Goal: Contribute content: Contribute content

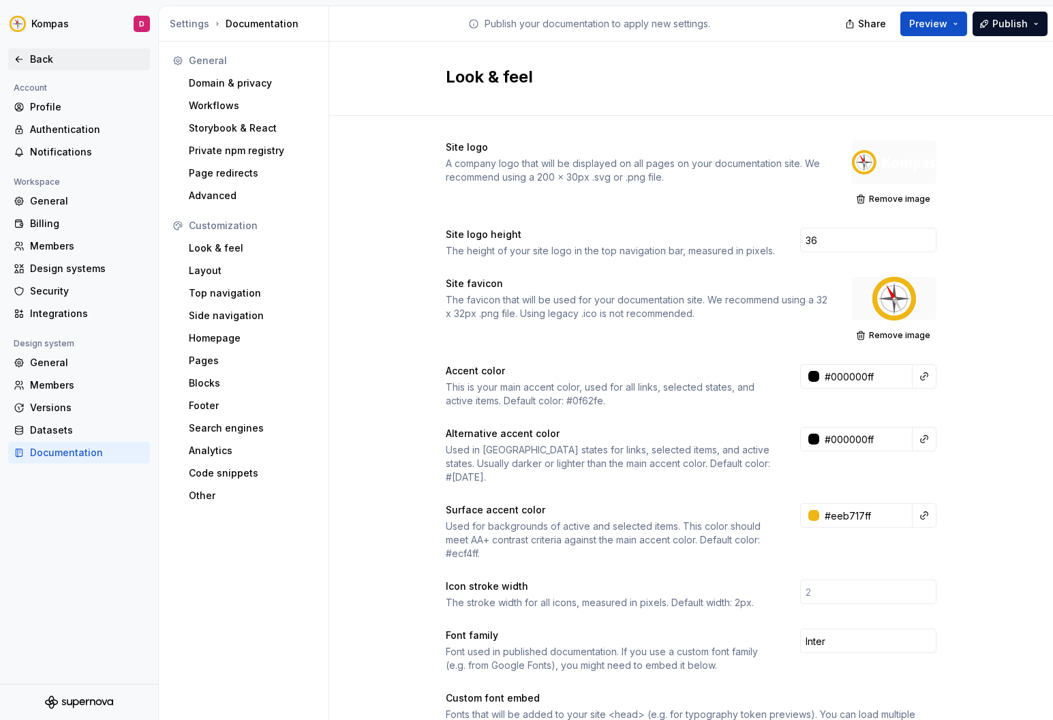
click at [78, 63] on div "Back" at bounding box center [87, 59] width 115 height 14
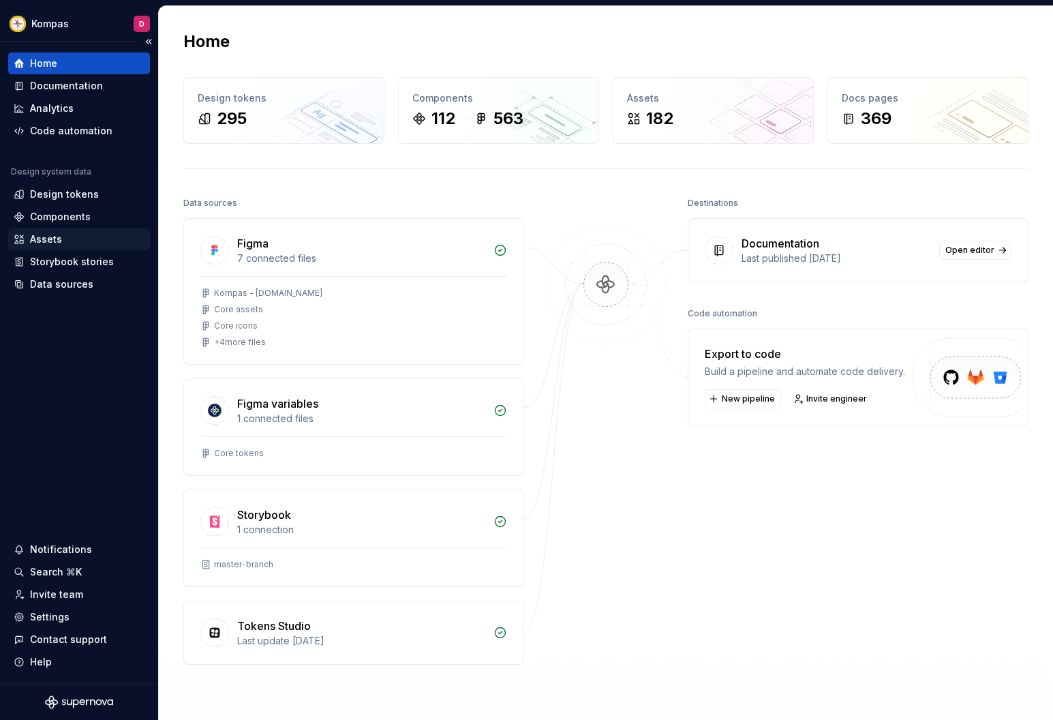
click at [58, 237] on div "Assets" at bounding box center [46, 239] width 32 height 14
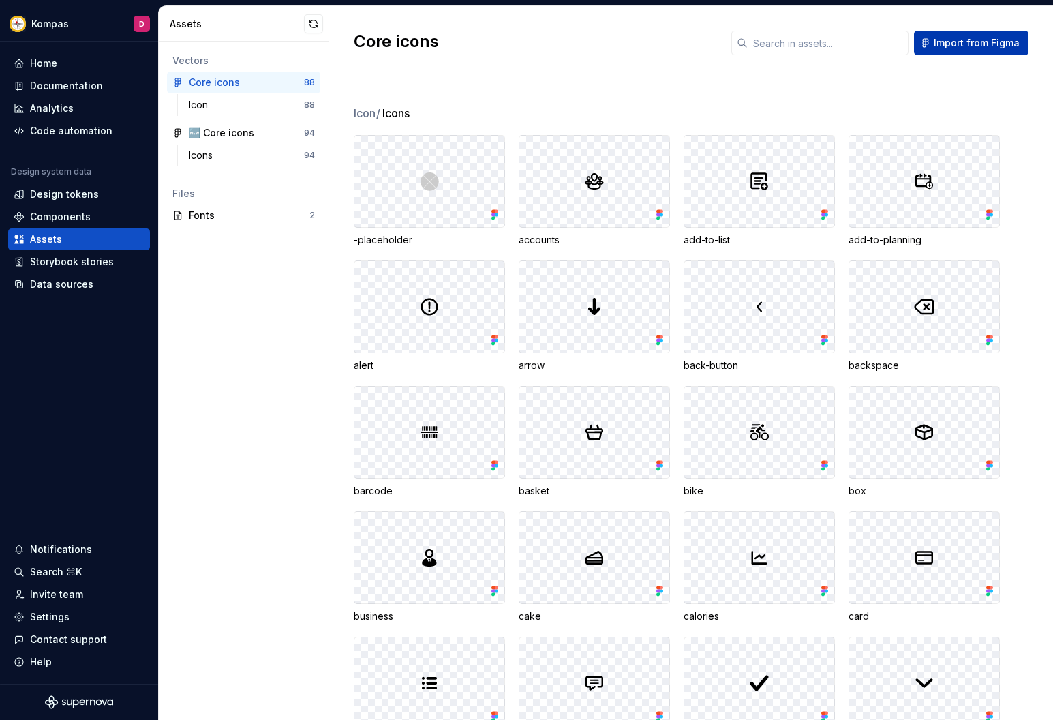
click at [984, 48] on span "Import from Figma" at bounding box center [977, 43] width 86 height 14
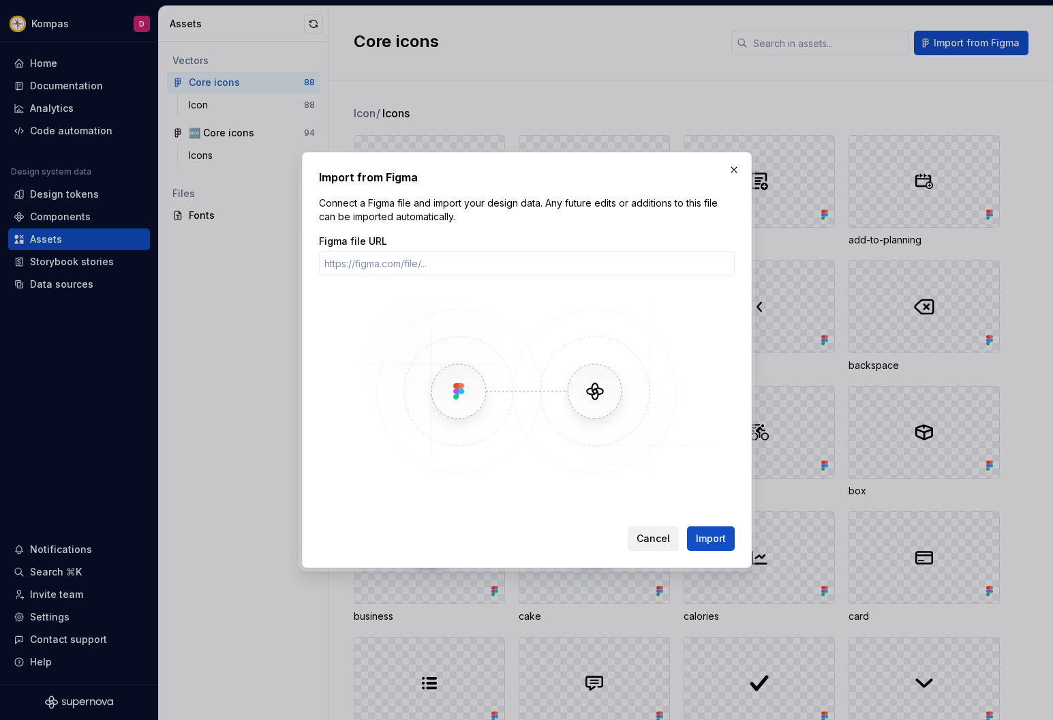
click at [646, 541] on span "Cancel" at bounding box center [653, 539] width 33 height 14
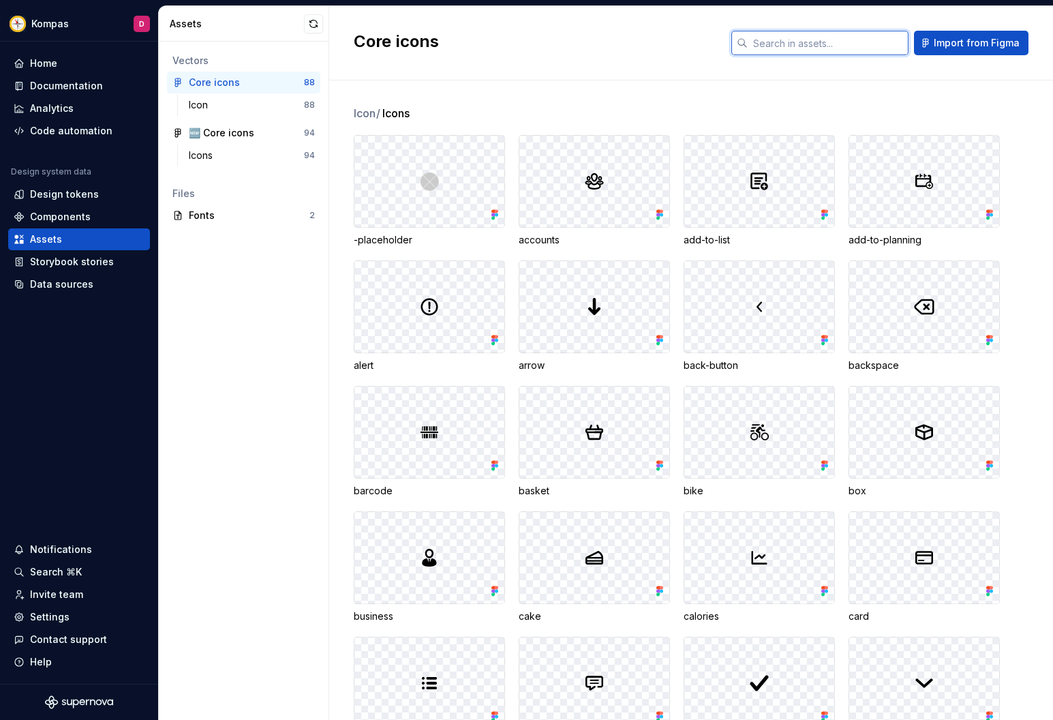
click at [862, 36] on input "text" at bounding box center [828, 43] width 161 height 25
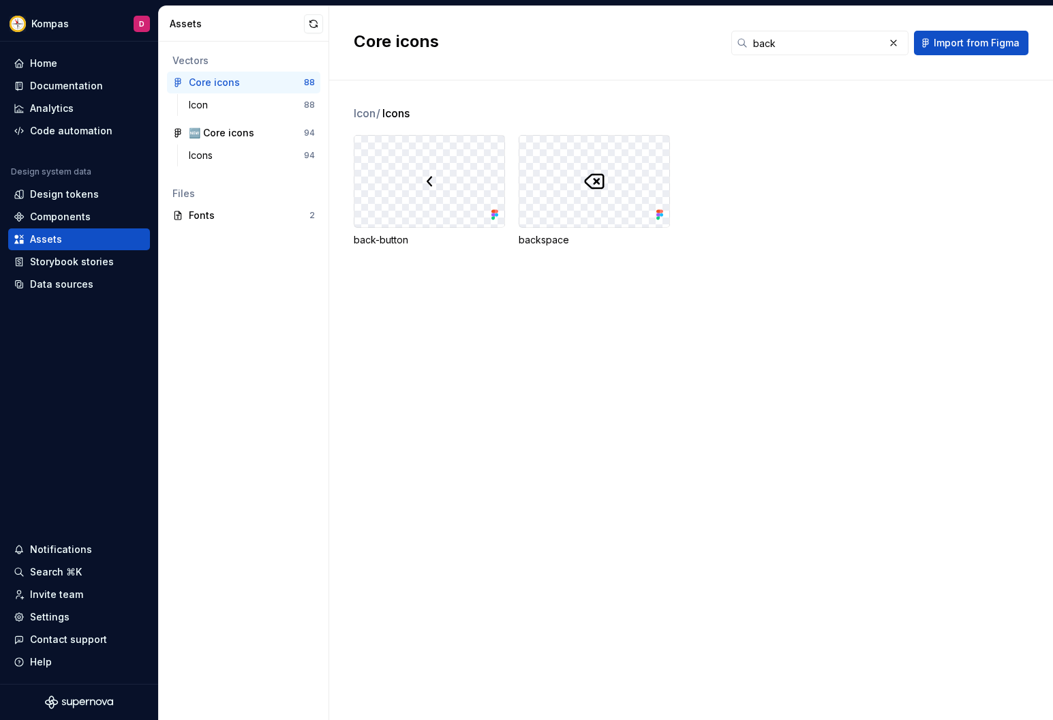
click at [441, 201] on div at bounding box center [429, 181] width 150 height 91
drag, startPoint x: 797, startPoint y: 46, endPoint x: 730, endPoint y: 44, distance: 66.9
click at [731, 44] on div "Core icons back Import from [GEOGRAPHIC_DATA]" at bounding box center [691, 43] width 675 height 25
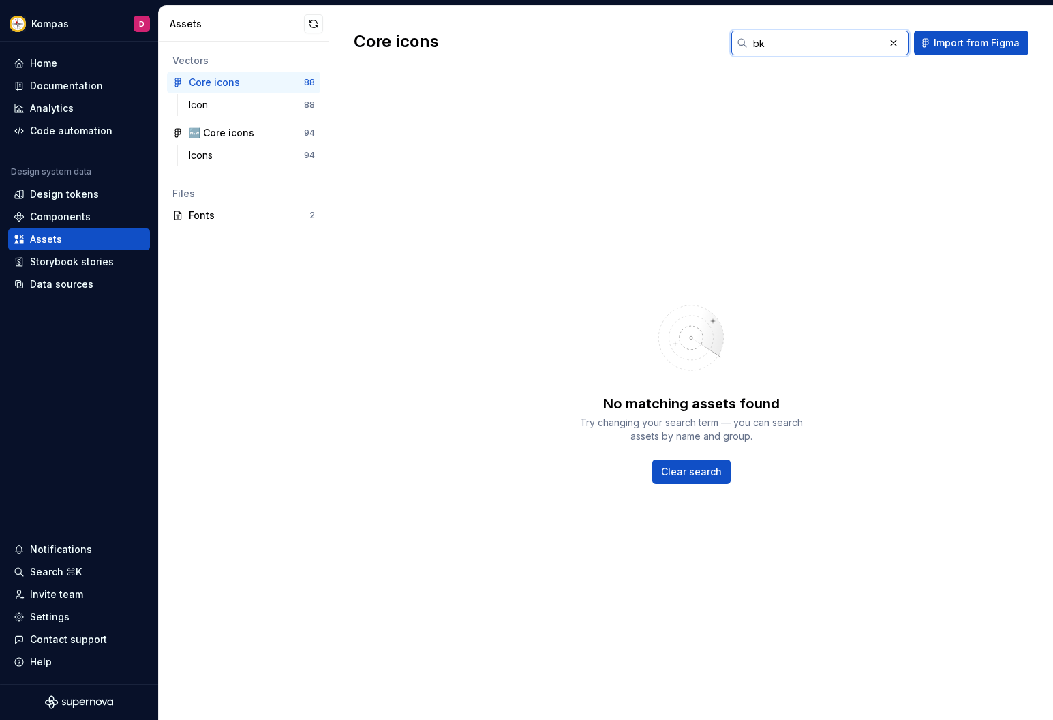
type input "k"
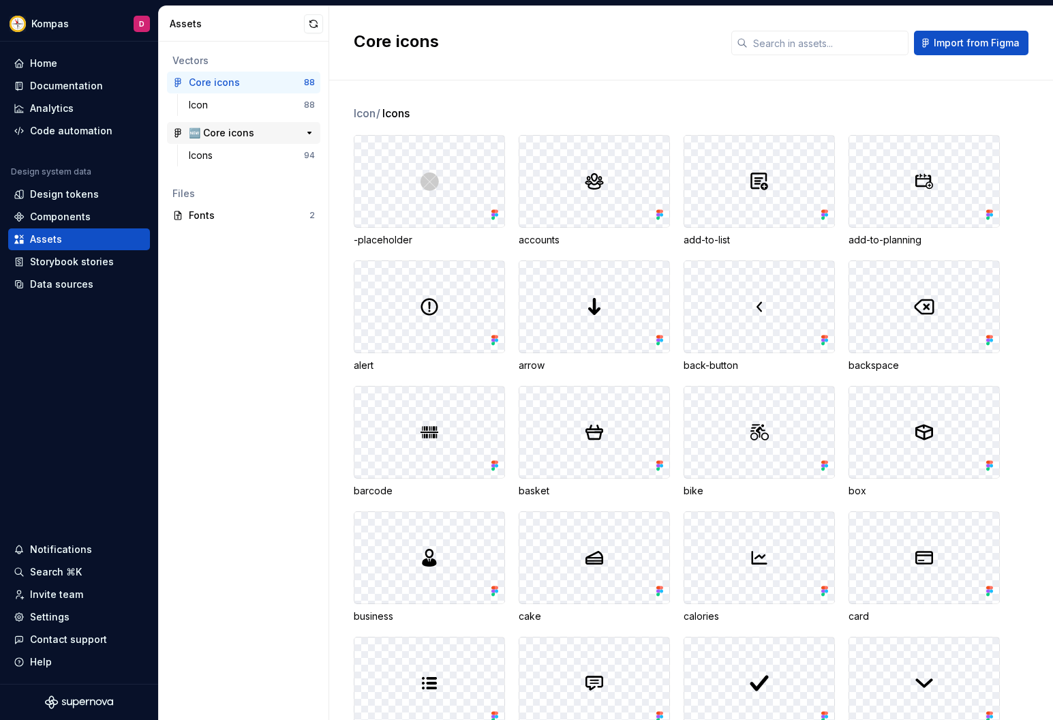
click at [258, 136] on div "🆕 Core icons" at bounding box center [240, 133] width 102 height 14
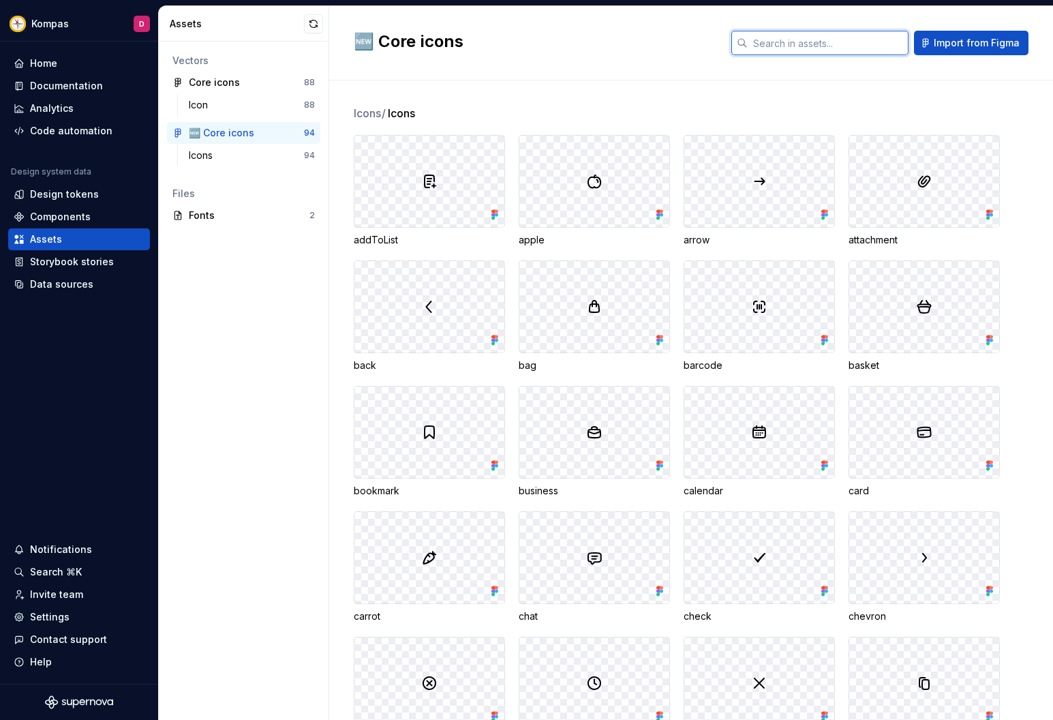
click at [843, 37] on input "text" at bounding box center [828, 43] width 161 height 25
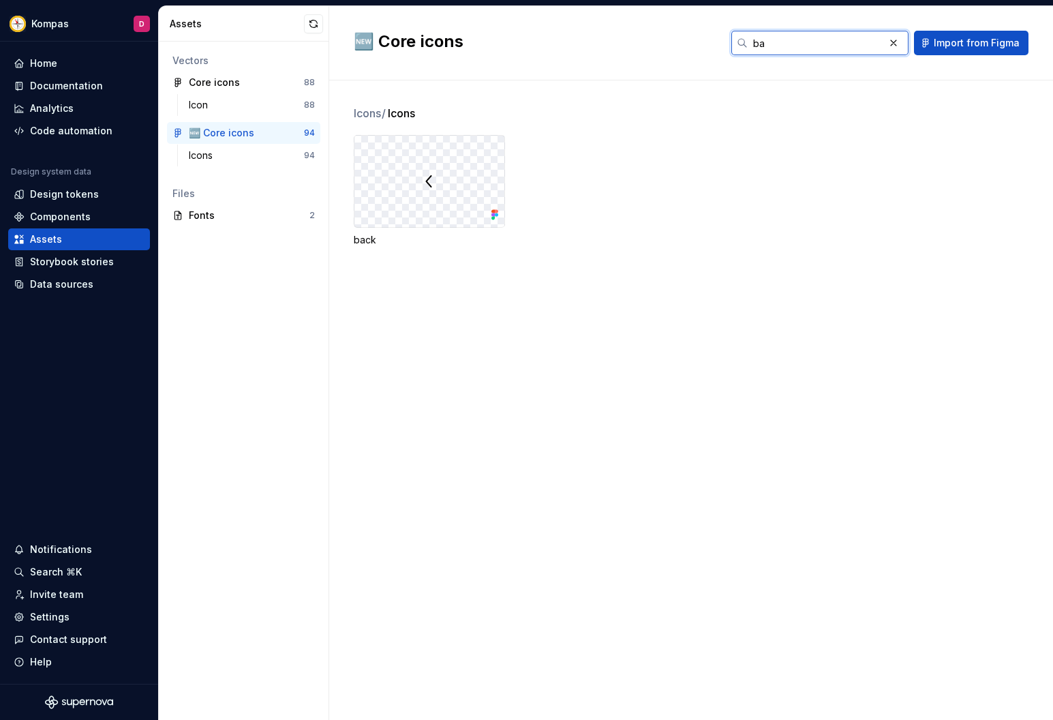
type input "b"
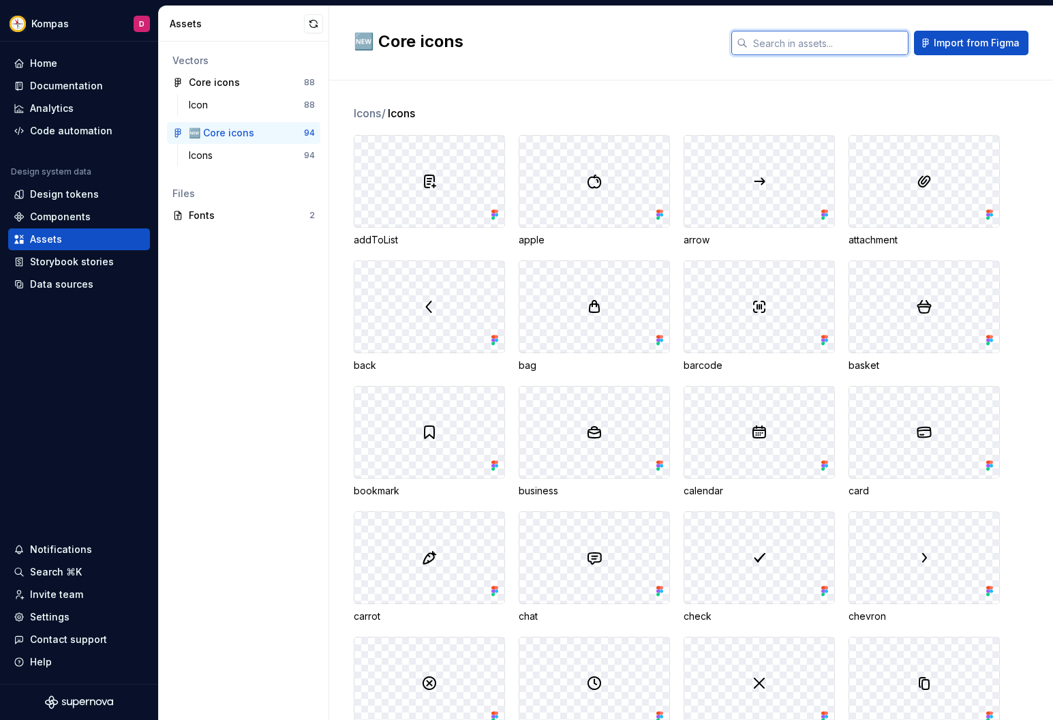
type input "a"
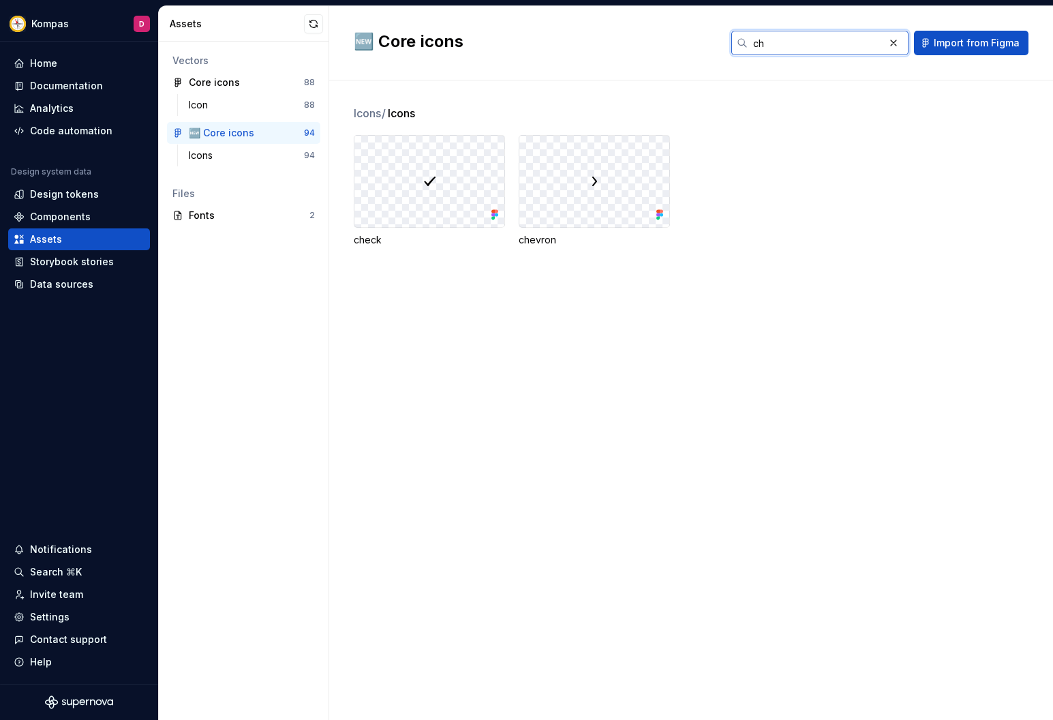
type input "c"
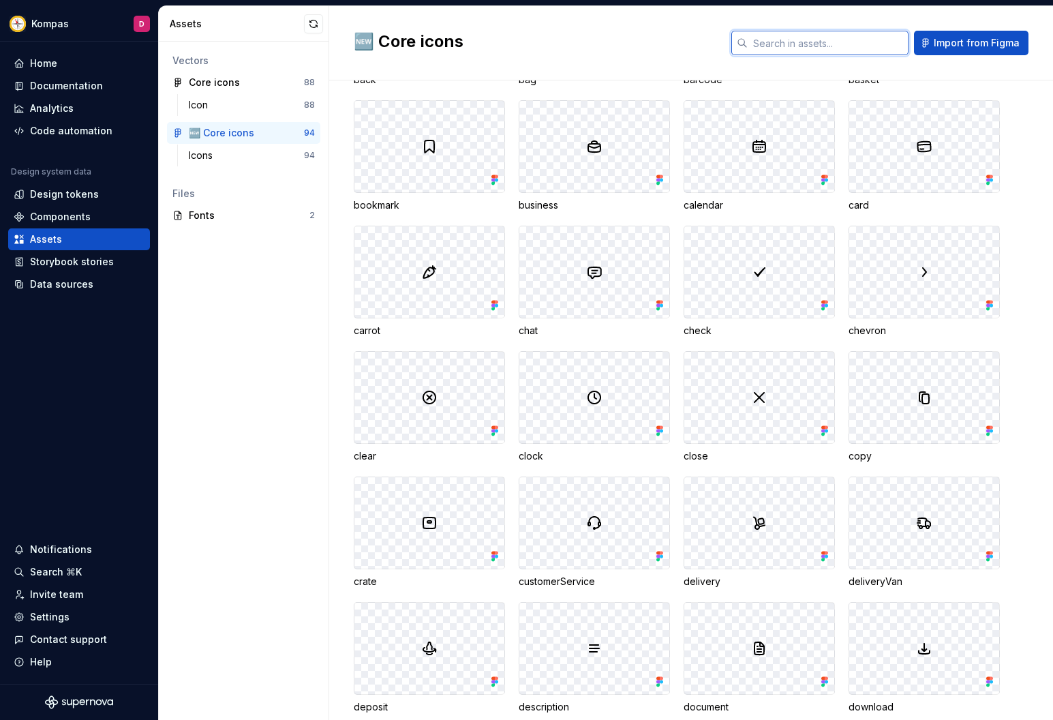
scroll to position [285, 0]
click at [66, 59] on div "Home" at bounding box center [79, 64] width 131 height 14
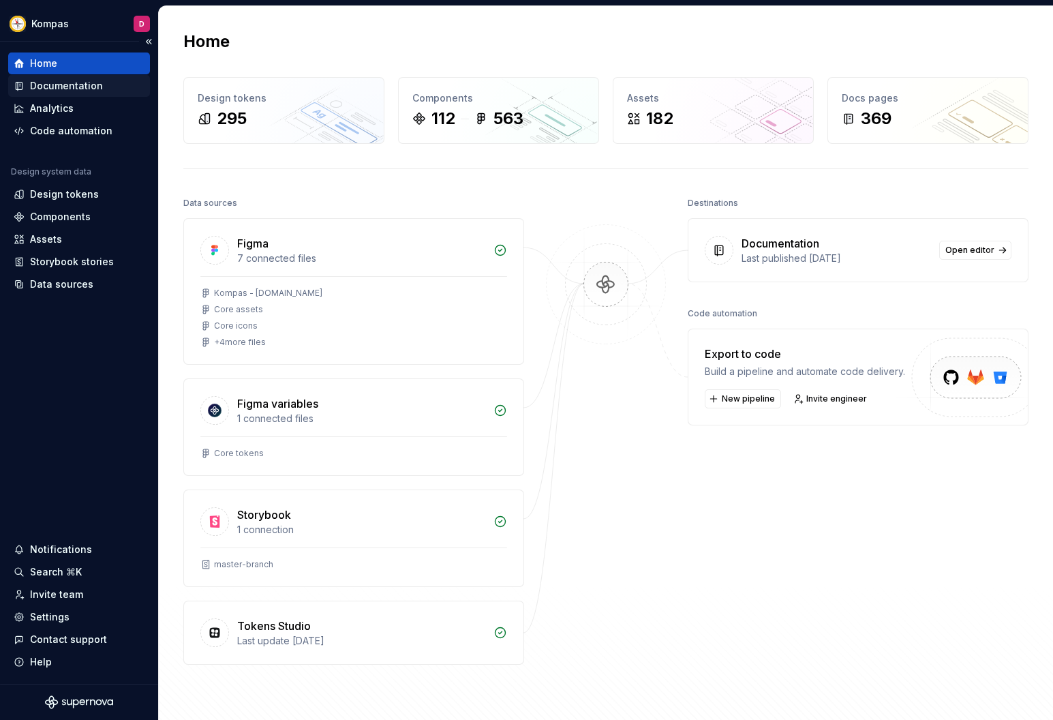
click at [52, 79] on div "Documentation" at bounding box center [66, 86] width 73 height 14
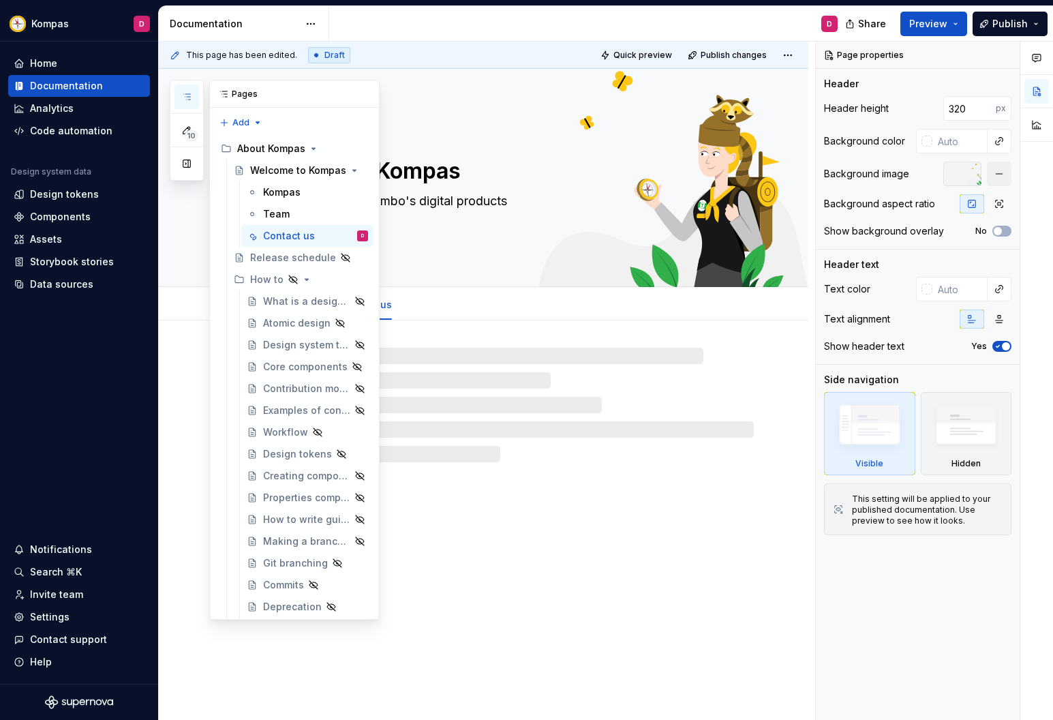
click at [185, 93] on icon "button" at bounding box center [186, 96] width 11 height 11
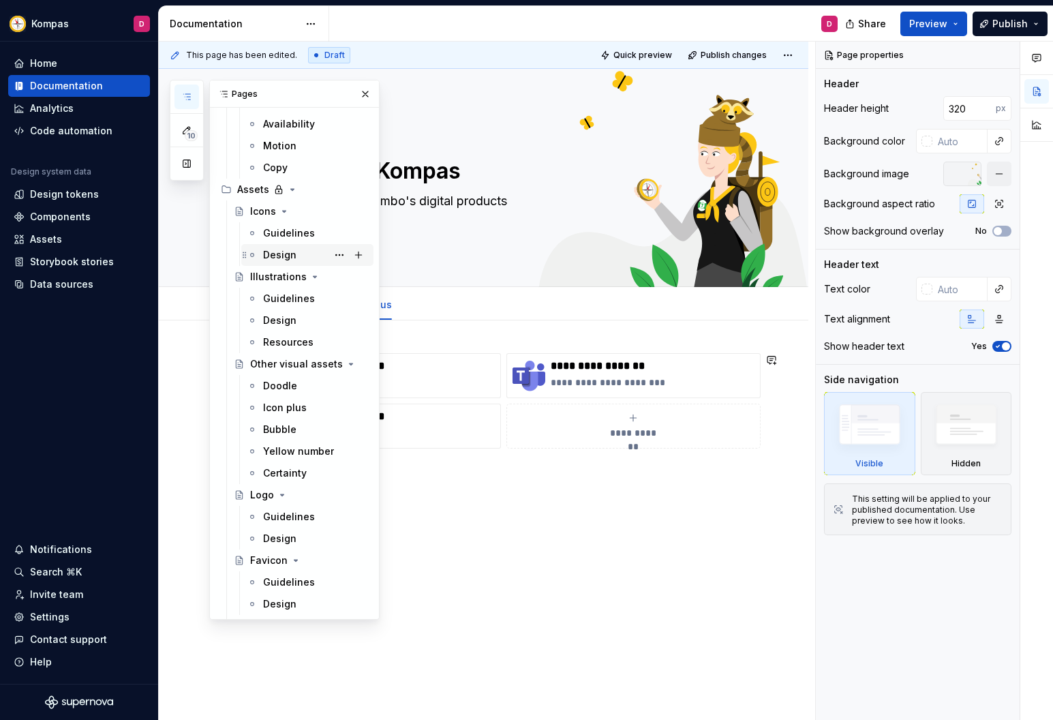
scroll to position [9220, 0]
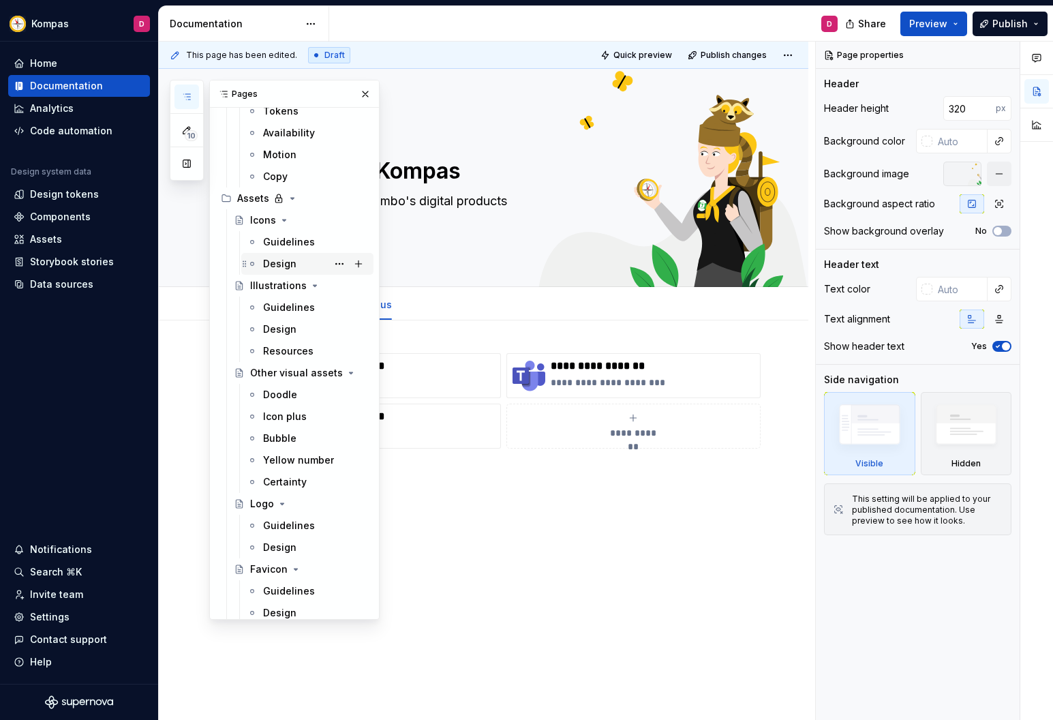
click at [289, 260] on div "Design" at bounding box center [279, 264] width 33 height 14
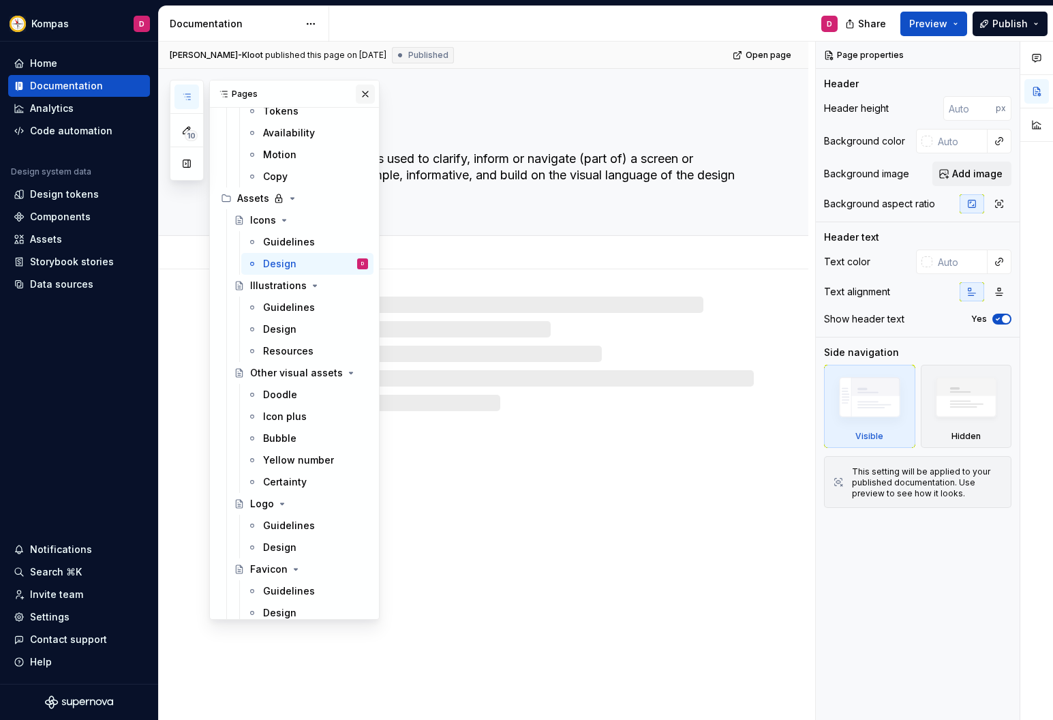
click at [363, 93] on button "button" at bounding box center [365, 94] width 19 height 19
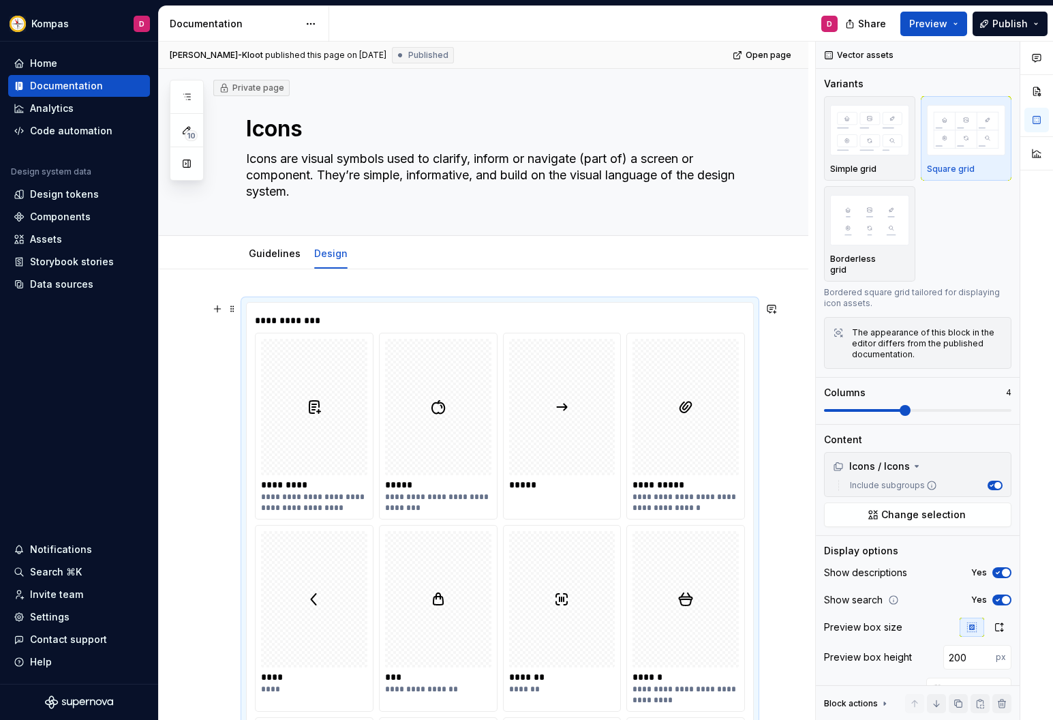
click at [514, 418] on div at bounding box center [562, 407] width 106 height 136
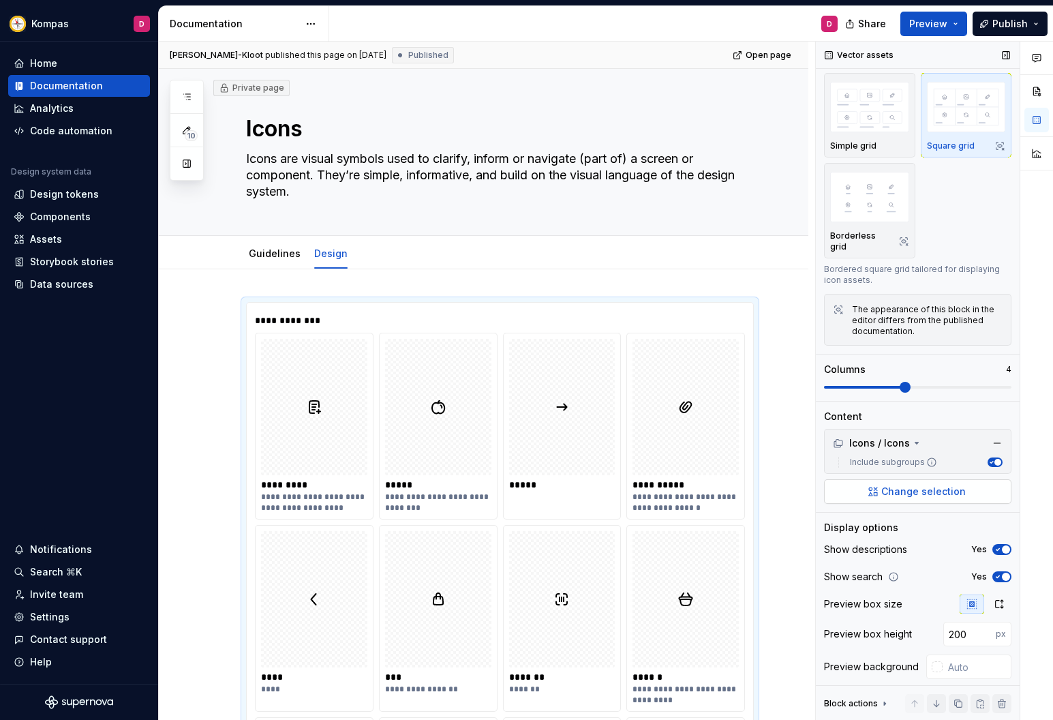
click at [870, 481] on button "Change selection" at bounding box center [917, 491] width 187 height 25
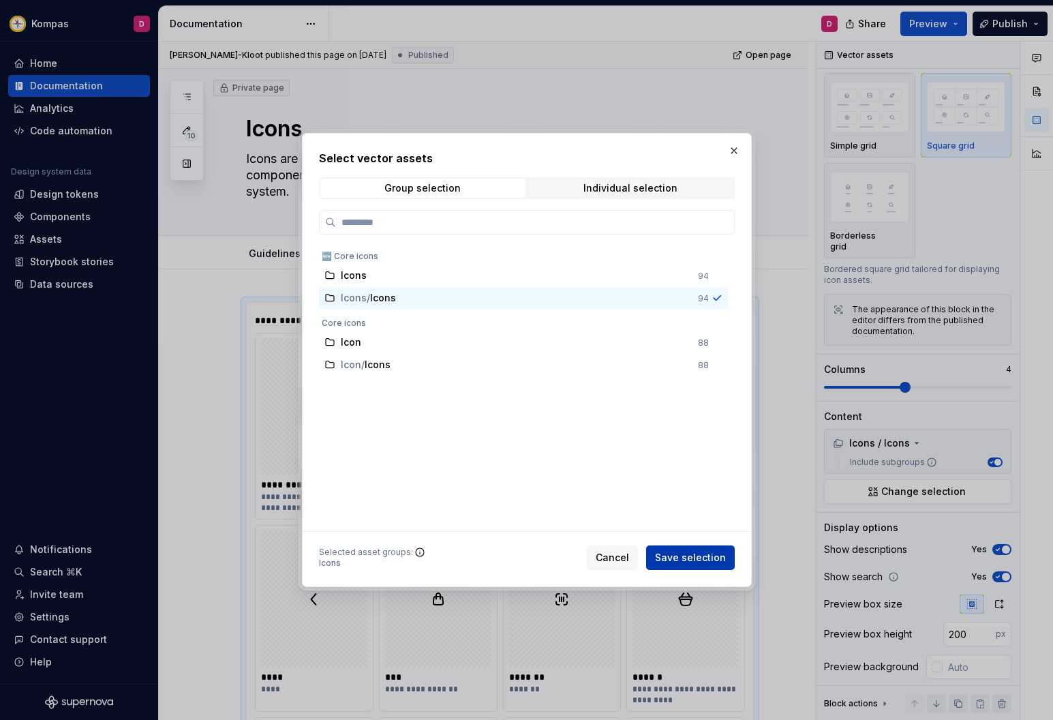
click at [708, 551] on span "Save selection" at bounding box center [690, 558] width 71 height 14
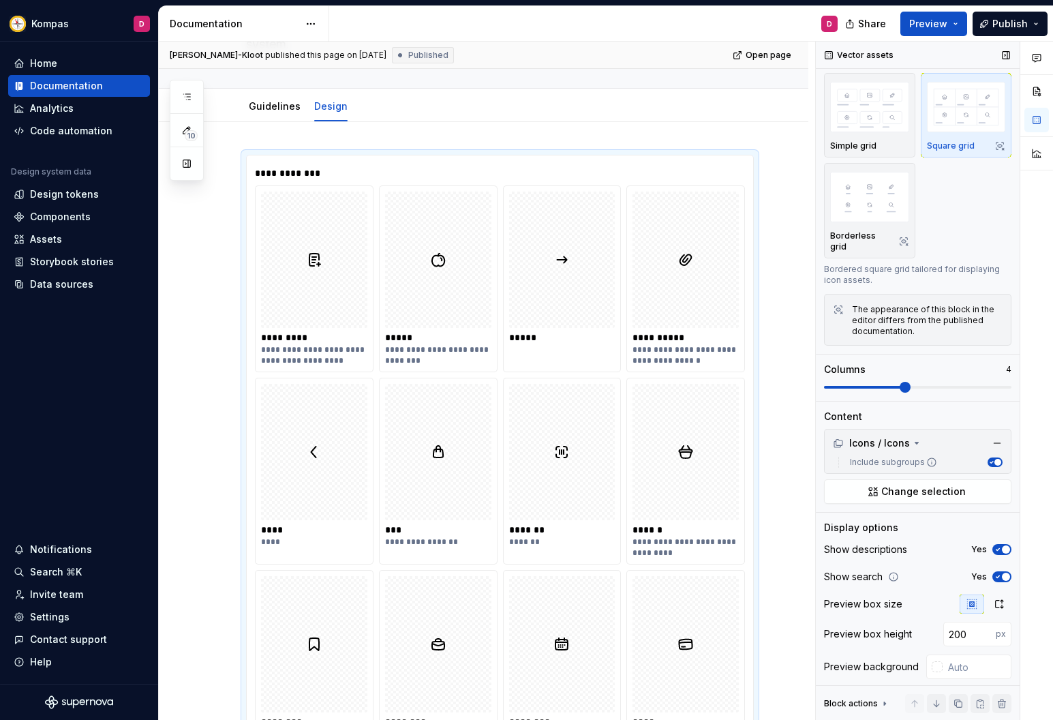
scroll to position [0, 0]
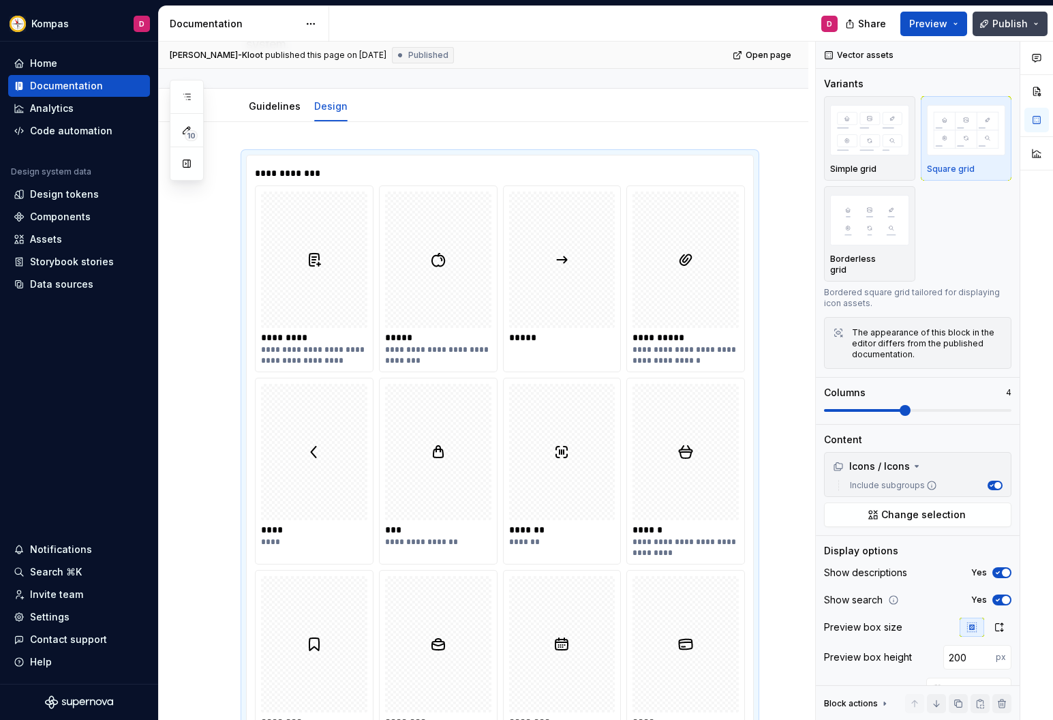
click at [996, 27] on span "Publish" at bounding box center [1009, 24] width 35 height 14
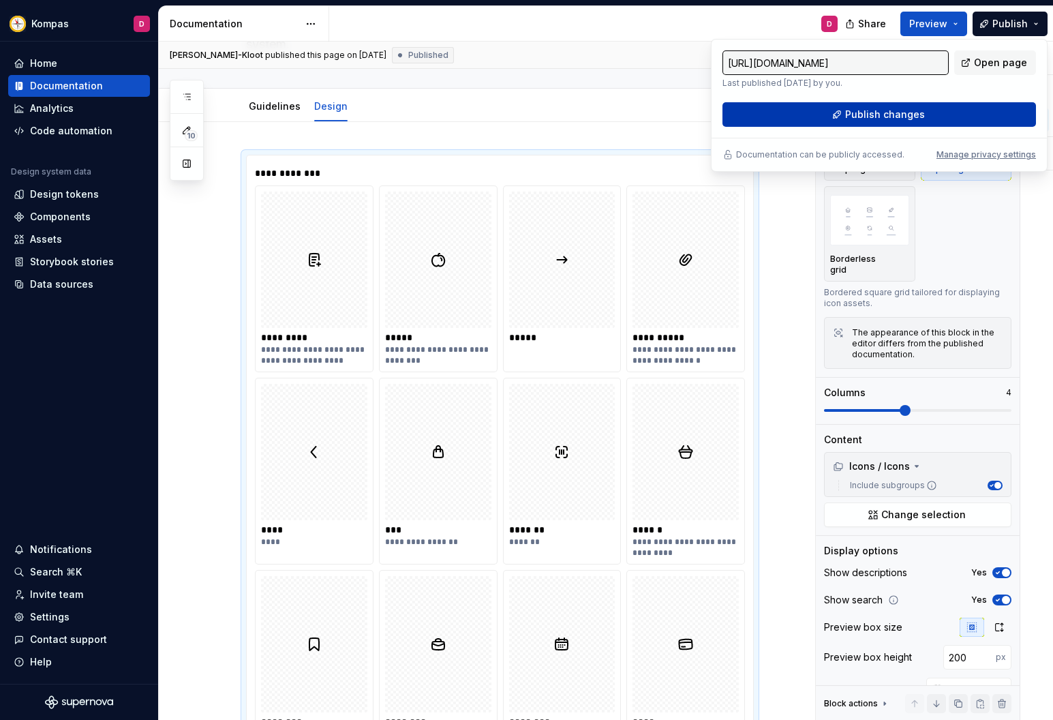
click at [971, 110] on button "Publish changes" at bounding box center [880, 114] width 314 height 25
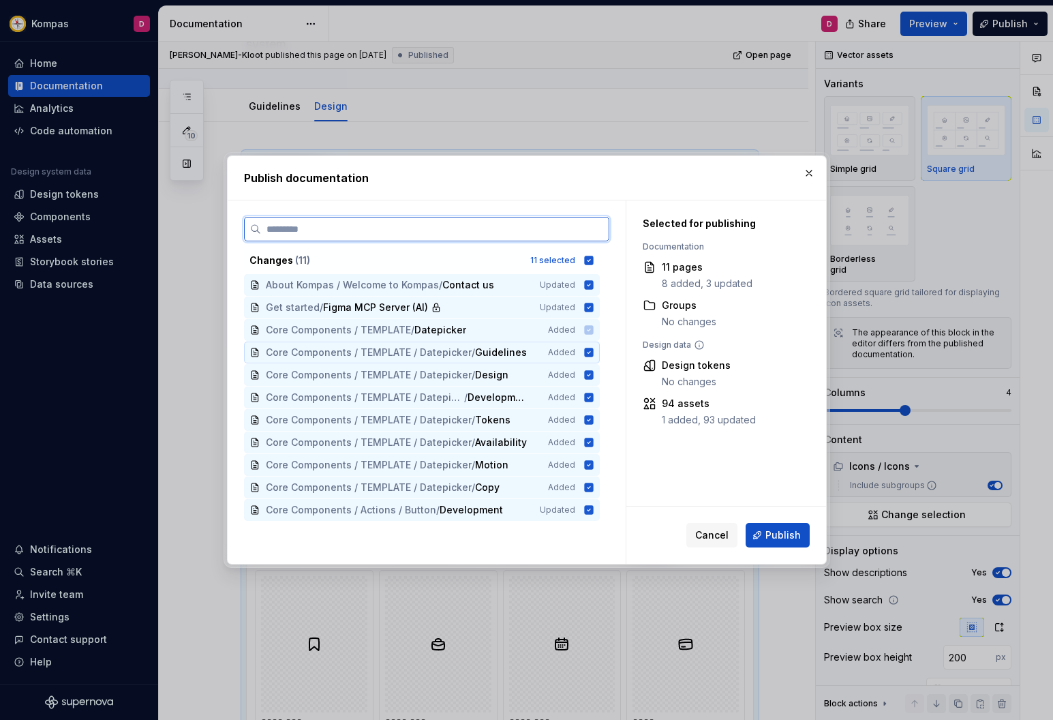
click at [593, 352] on icon at bounding box center [588, 352] width 9 height 9
click at [594, 352] on icon at bounding box center [588, 352] width 11 height 11
click at [594, 256] on icon at bounding box center [588, 260] width 11 height 11
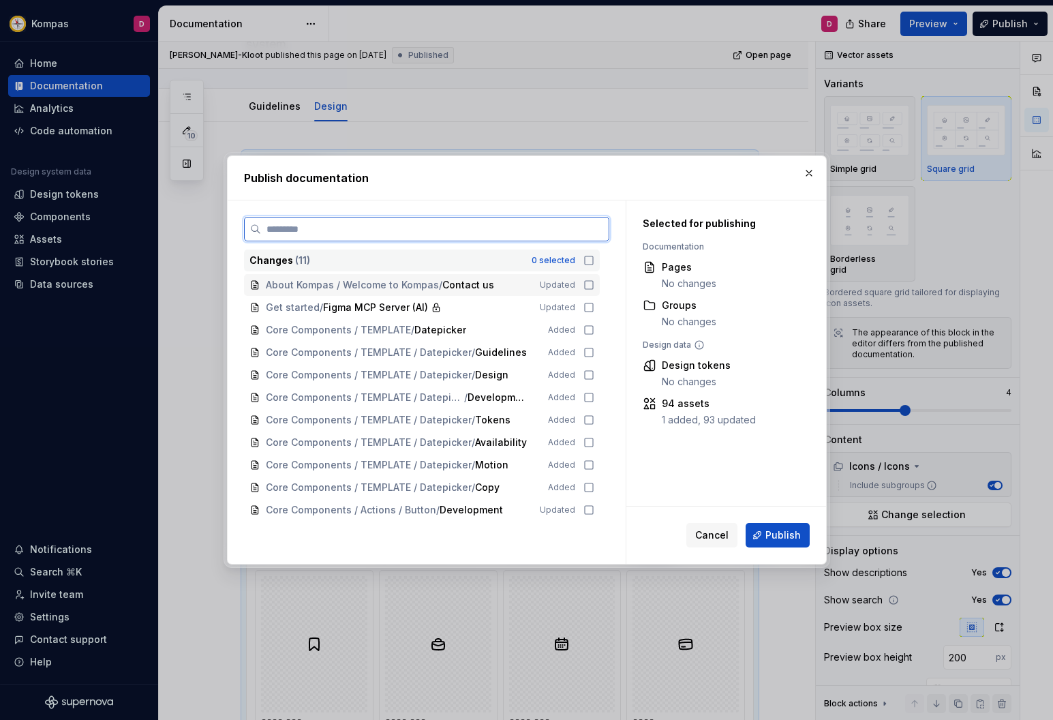
click at [594, 285] on icon at bounding box center [588, 284] width 11 height 11
click at [594, 304] on icon at bounding box center [588, 307] width 11 height 11
click at [593, 305] on icon at bounding box center [588, 307] width 9 height 9
click at [594, 286] on icon at bounding box center [588, 284] width 11 height 11
click at [710, 537] on span "Cancel" at bounding box center [711, 535] width 33 height 14
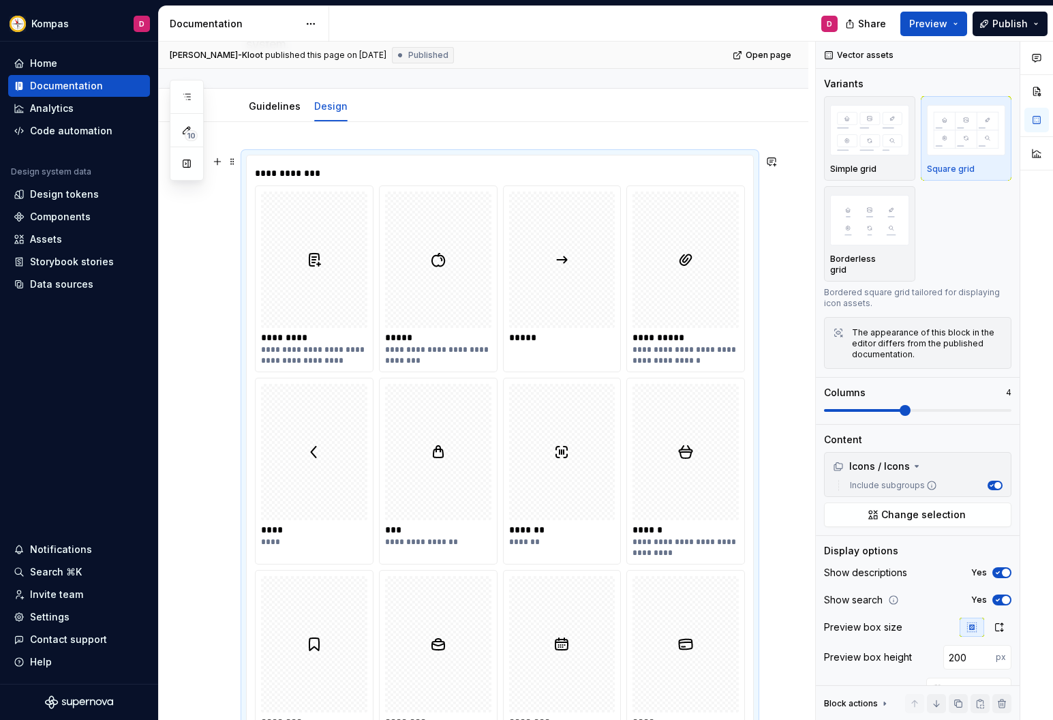
click at [699, 468] on div at bounding box center [686, 452] width 106 height 136
click at [995, 482] on span "button" at bounding box center [997, 485] width 7 height 7
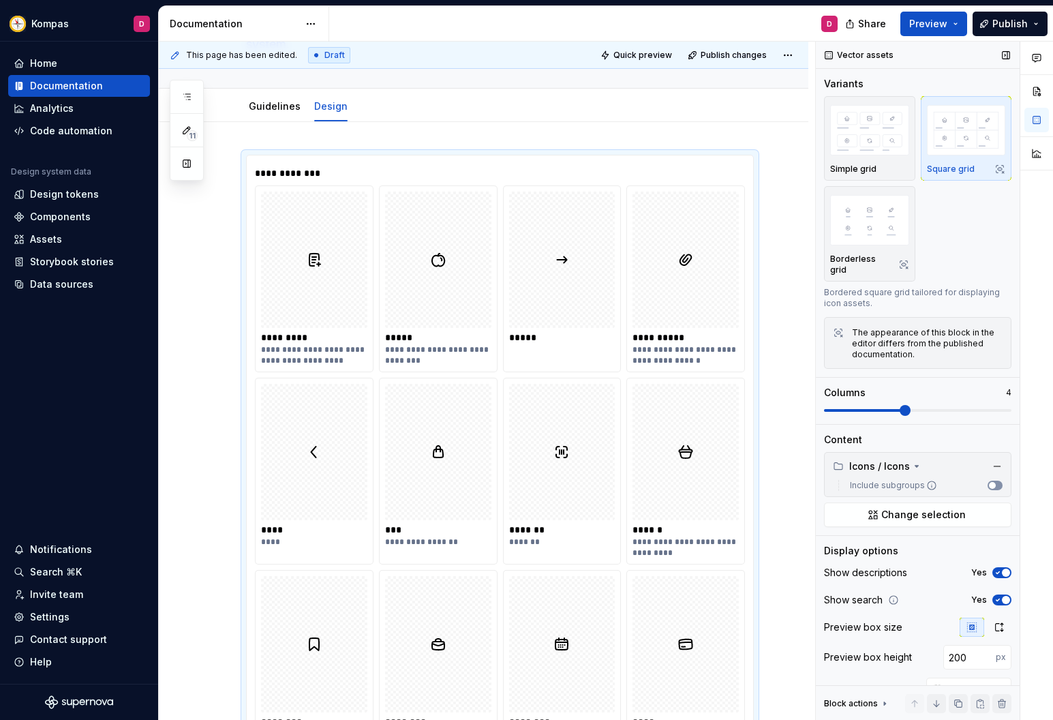
scroll to position [260, 0]
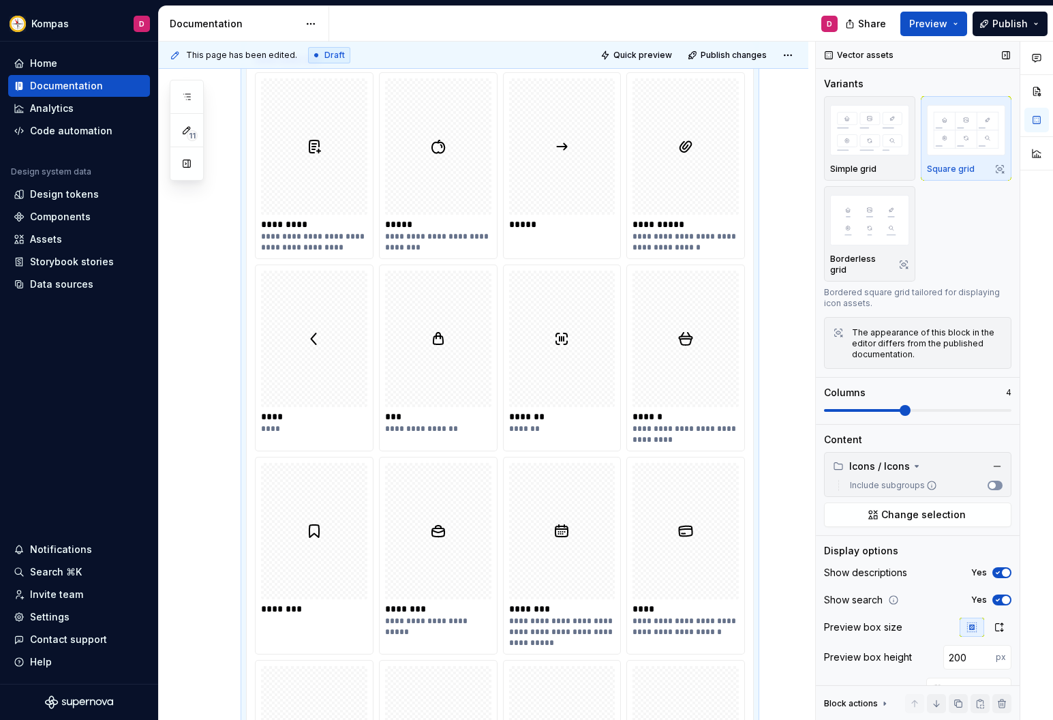
click at [995, 482] on span "button" at bounding box center [992, 485] width 7 height 7
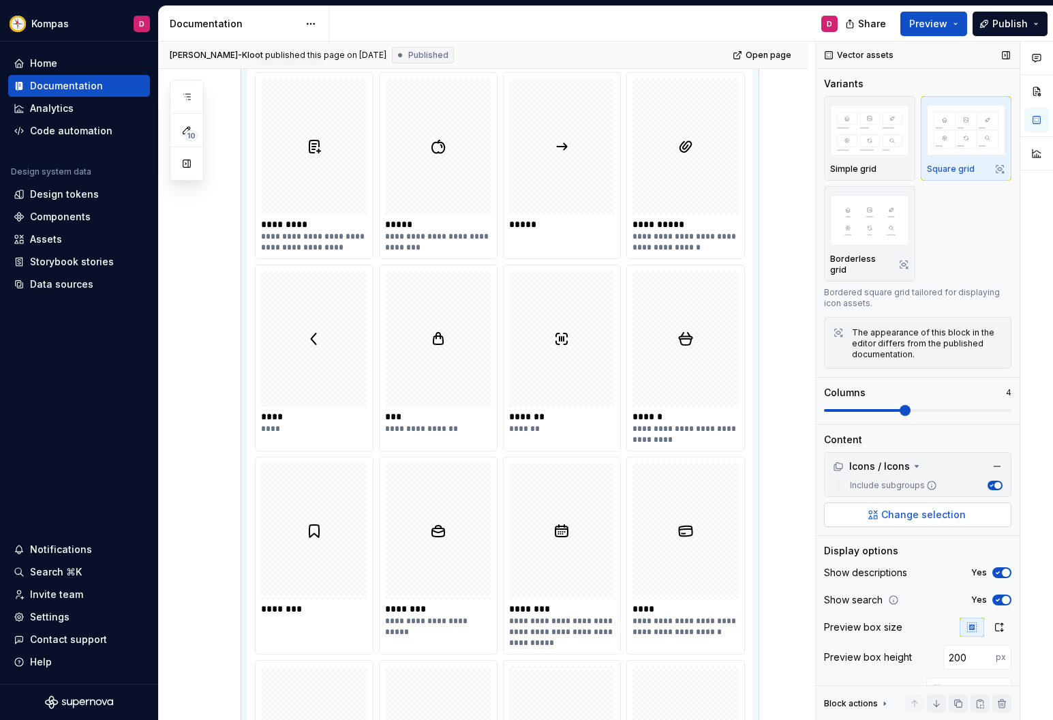
click at [959, 508] on span "Change selection" at bounding box center [923, 515] width 85 height 14
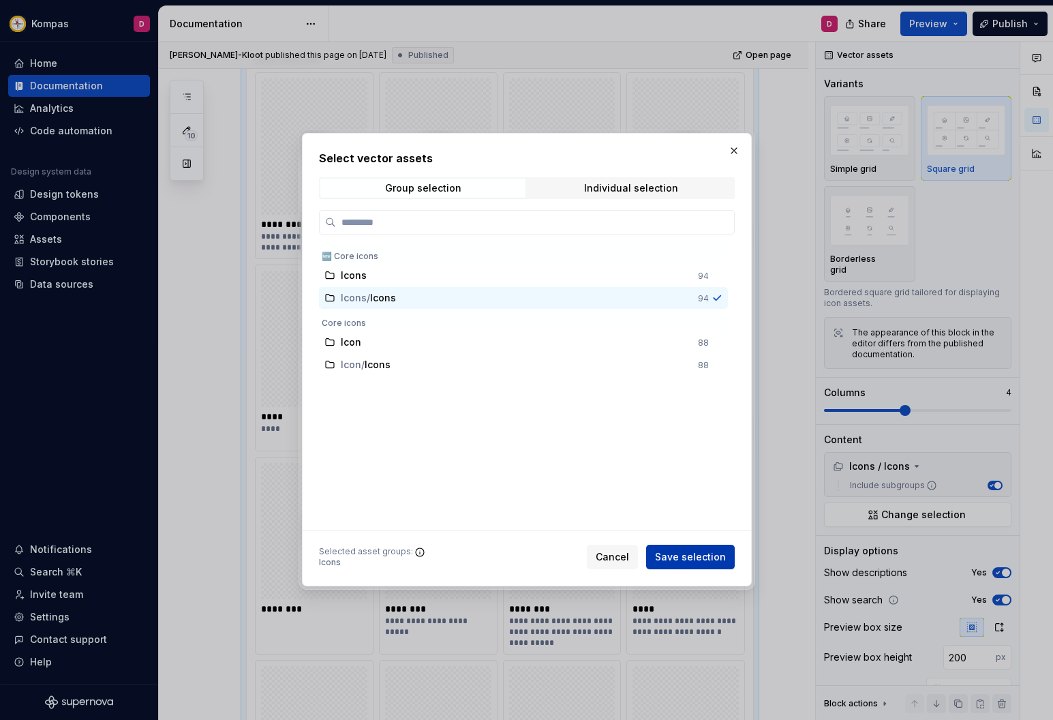
click at [690, 560] on span "Save selection" at bounding box center [690, 558] width 71 height 14
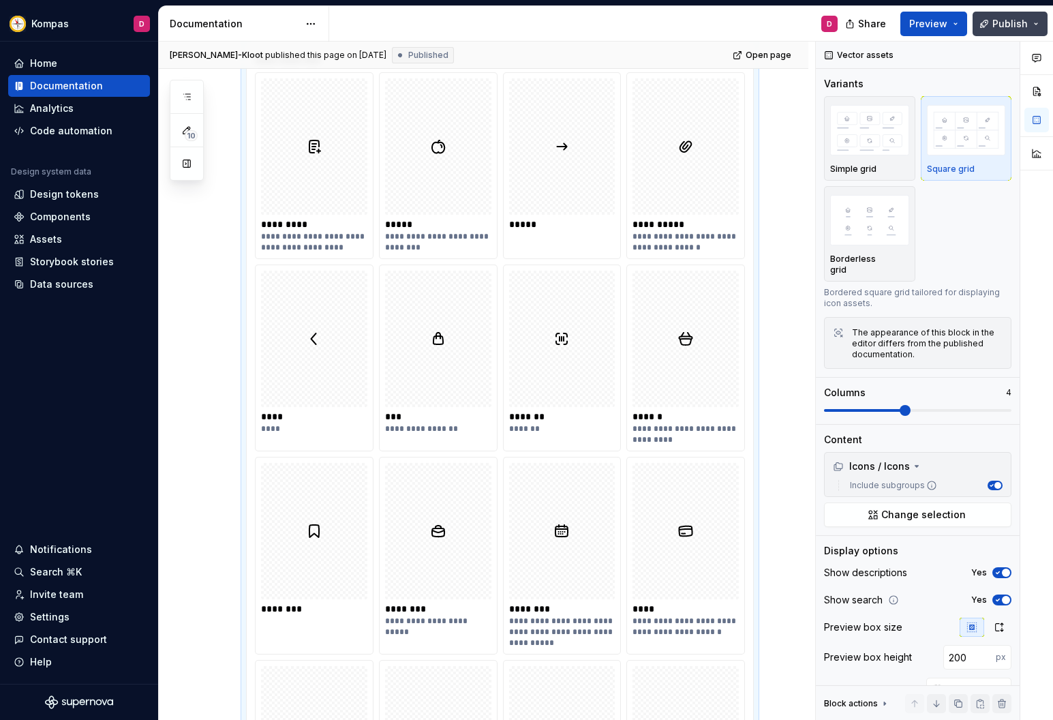
click at [1009, 17] on span "Publish" at bounding box center [1009, 24] width 35 height 14
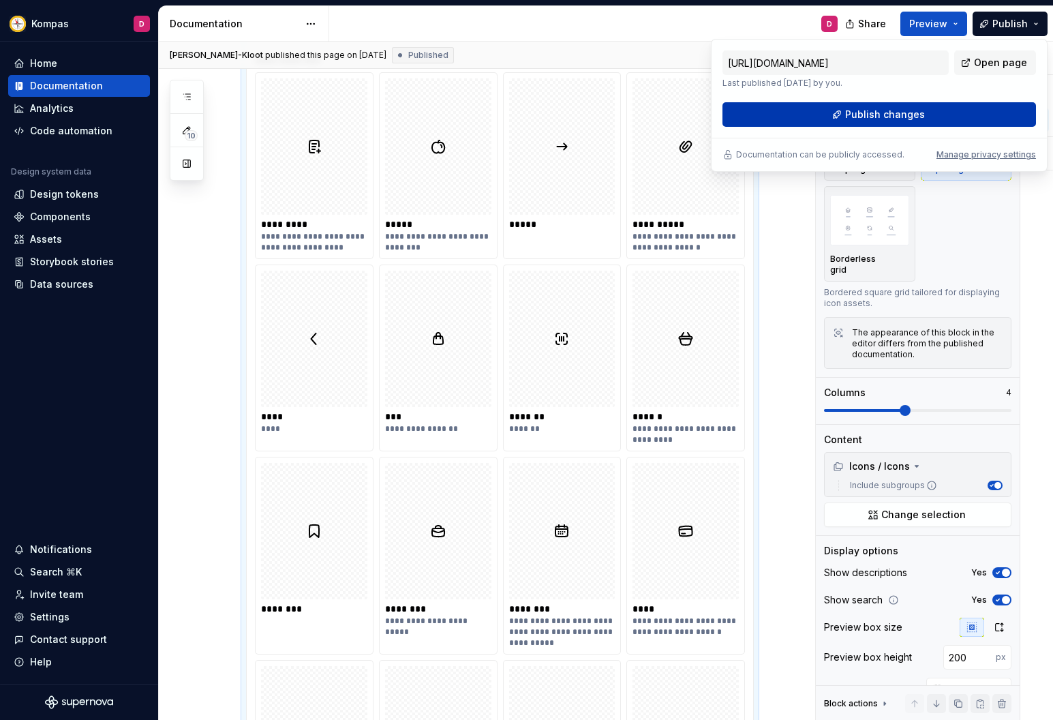
click at [885, 106] on button "Publish changes" at bounding box center [880, 114] width 314 height 25
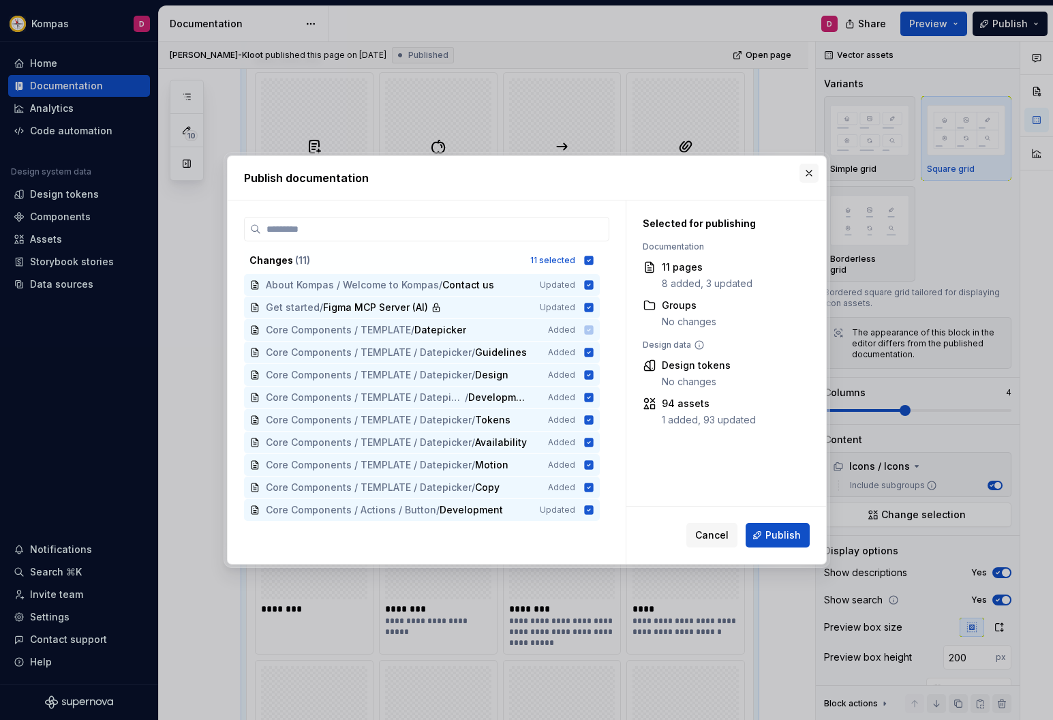
click at [808, 178] on button "button" at bounding box center [809, 173] width 19 height 19
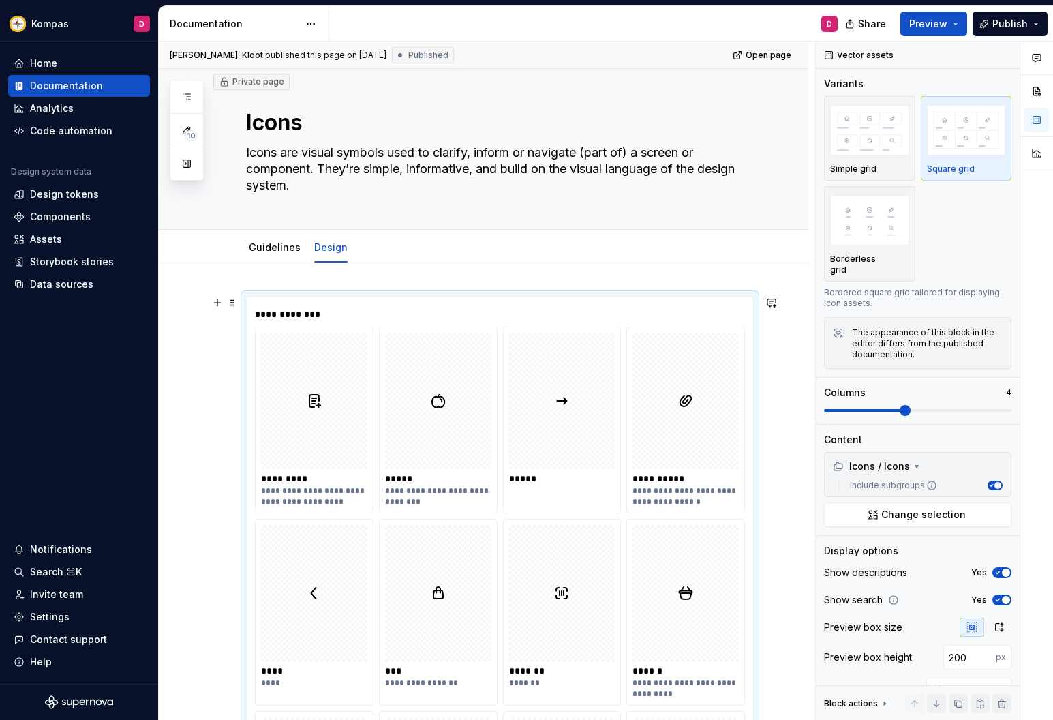
scroll to position [0, 0]
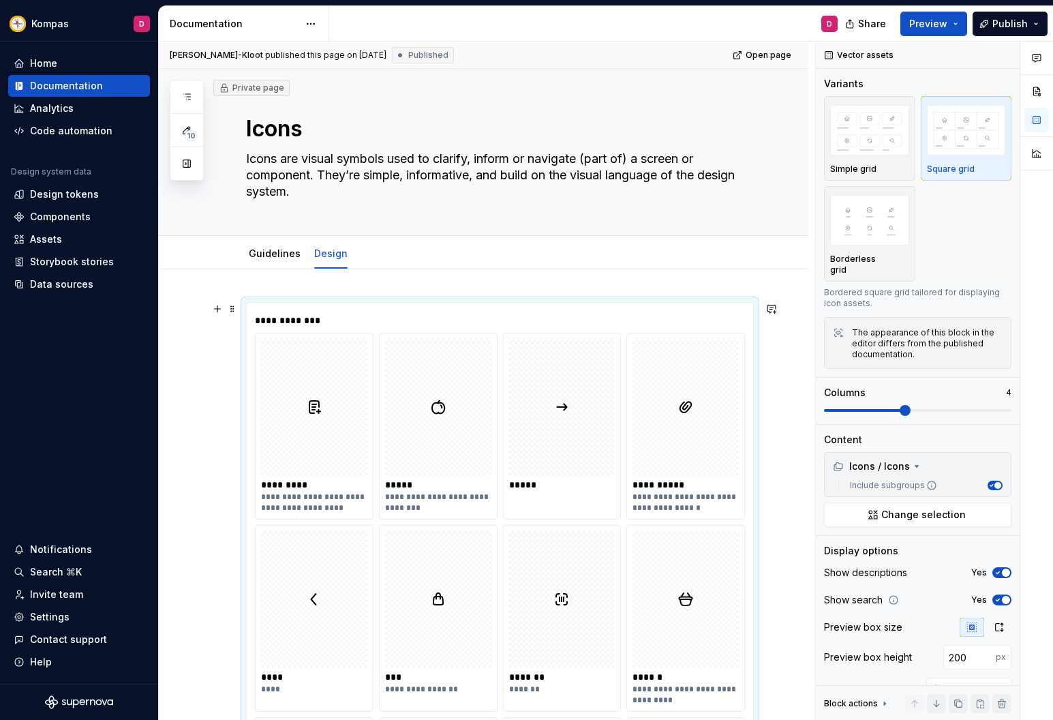
click at [425, 341] on div at bounding box center [438, 407] width 106 height 136
click at [975, 34] on button "Publish" at bounding box center [1010, 24] width 75 height 25
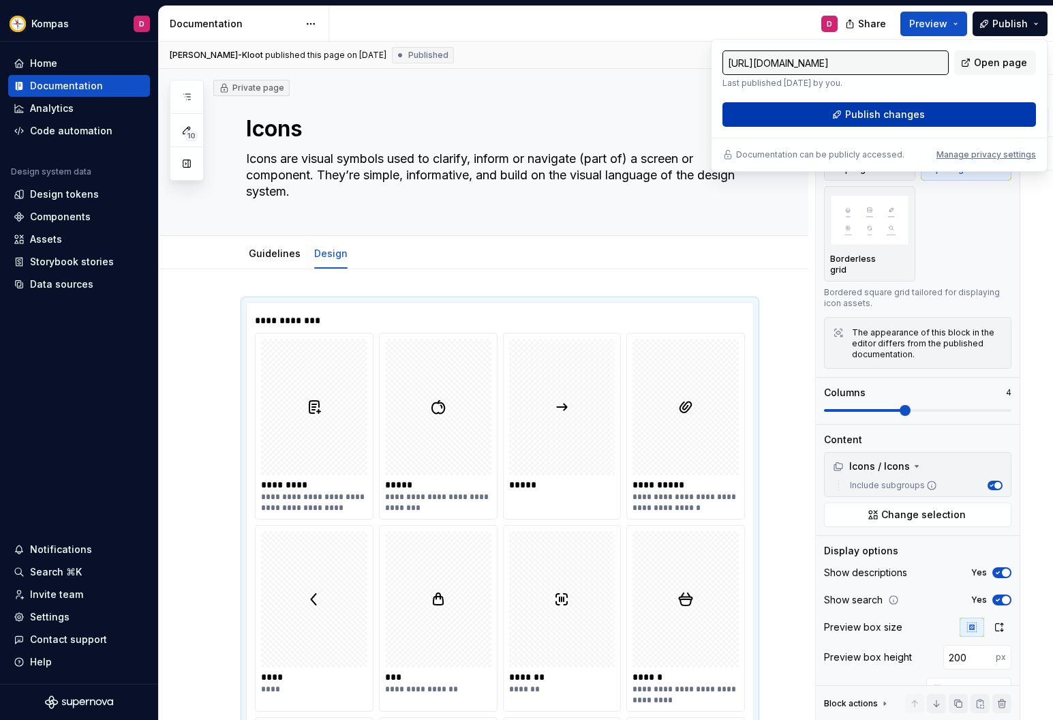
click at [924, 114] on button "Publish changes" at bounding box center [880, 114] width 314 height 25
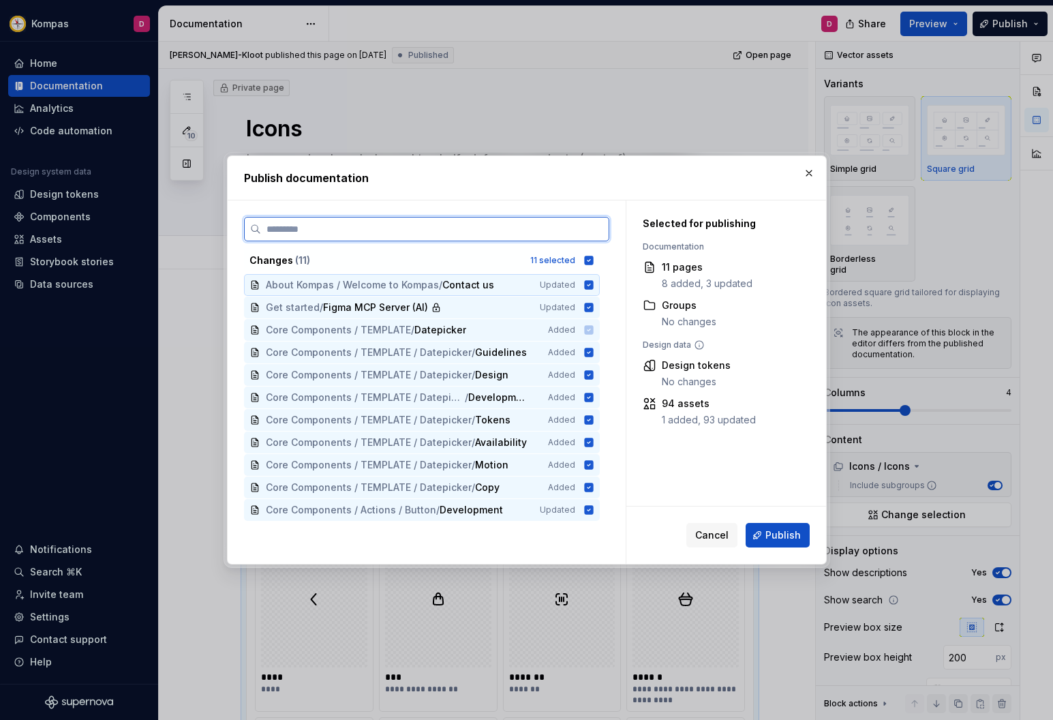
click at [593, 286] on icon at bounding box center [588, 284] width 9 height 9
click at [593, 310] on icon at bounding box center [588, 307] width 9 height 9
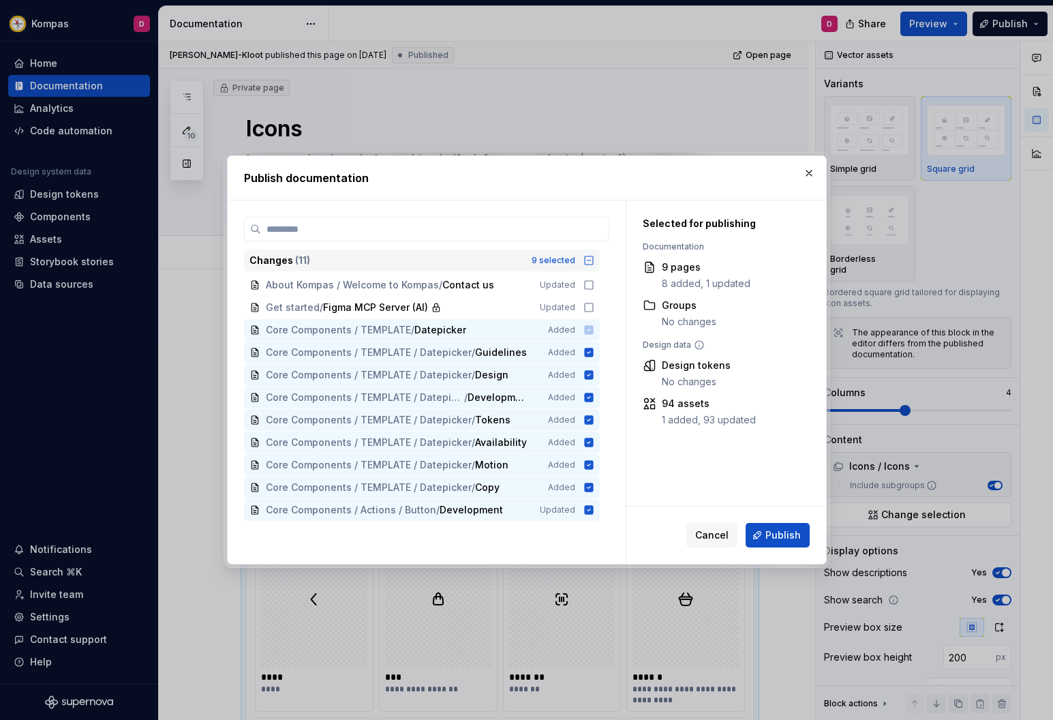
click at [588, 256] on div "Changes ( 11 ) 9 selected" at bounding box center [422, 260] width 356 height 22
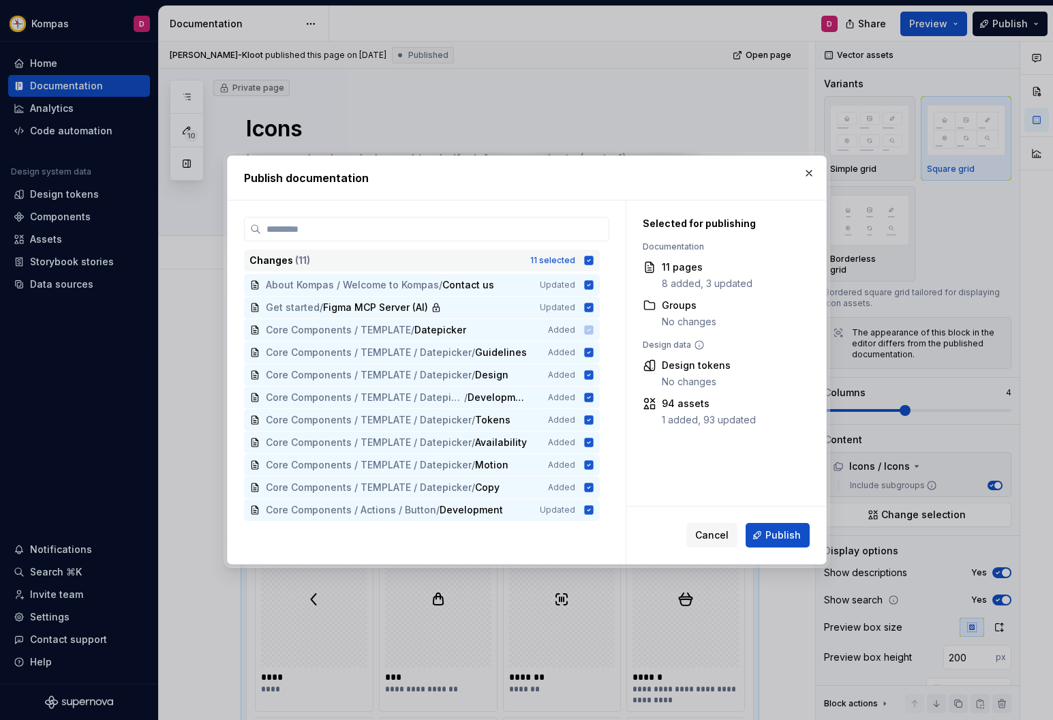
click at [590, 256] on icon at bounding box center [588, 260] width 11 height 11
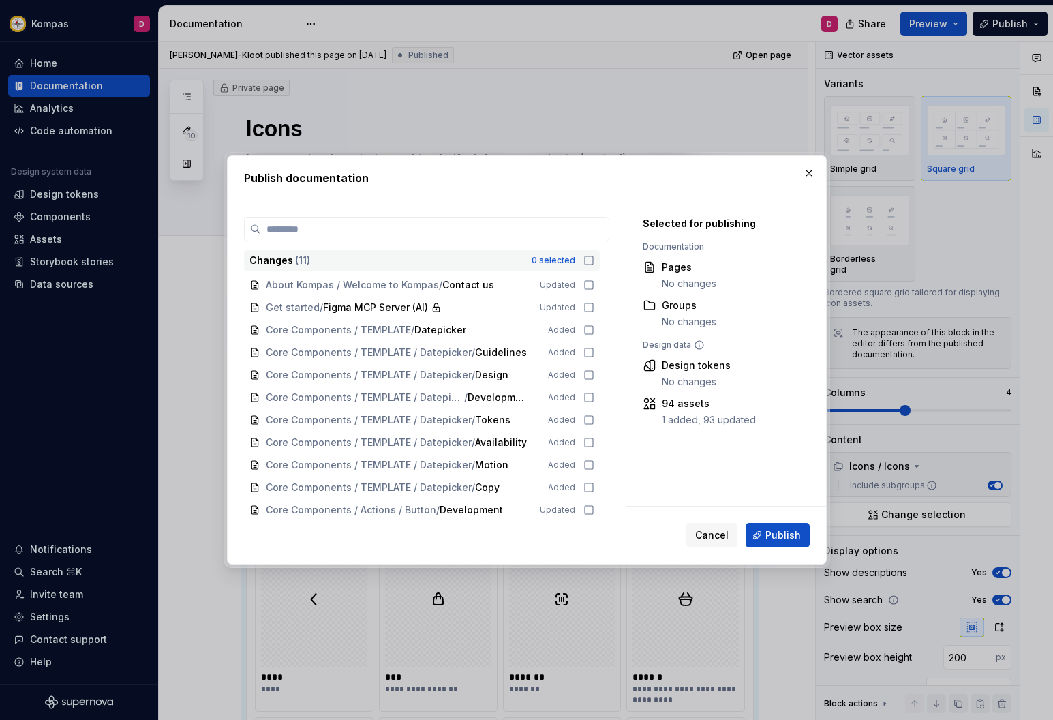
click at [772, 527] on button "Publish" at bounding box center [778, 535] width 64 height 25
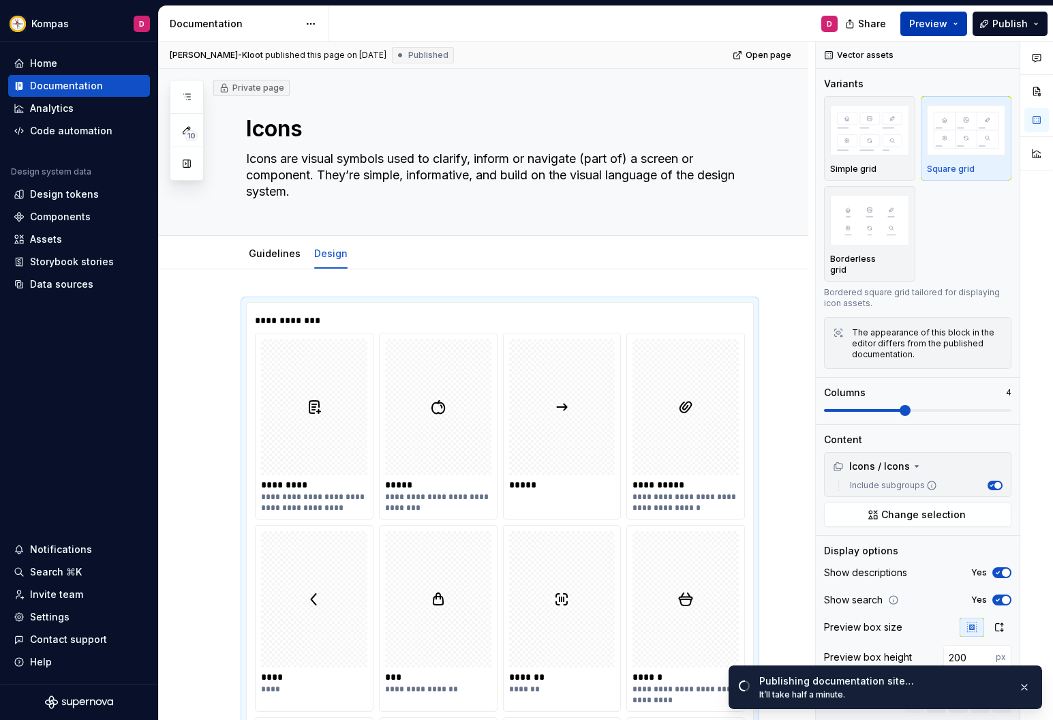
click at [954, 27] on button "Preview" at bounding box center [933, 24] width 67 height 25
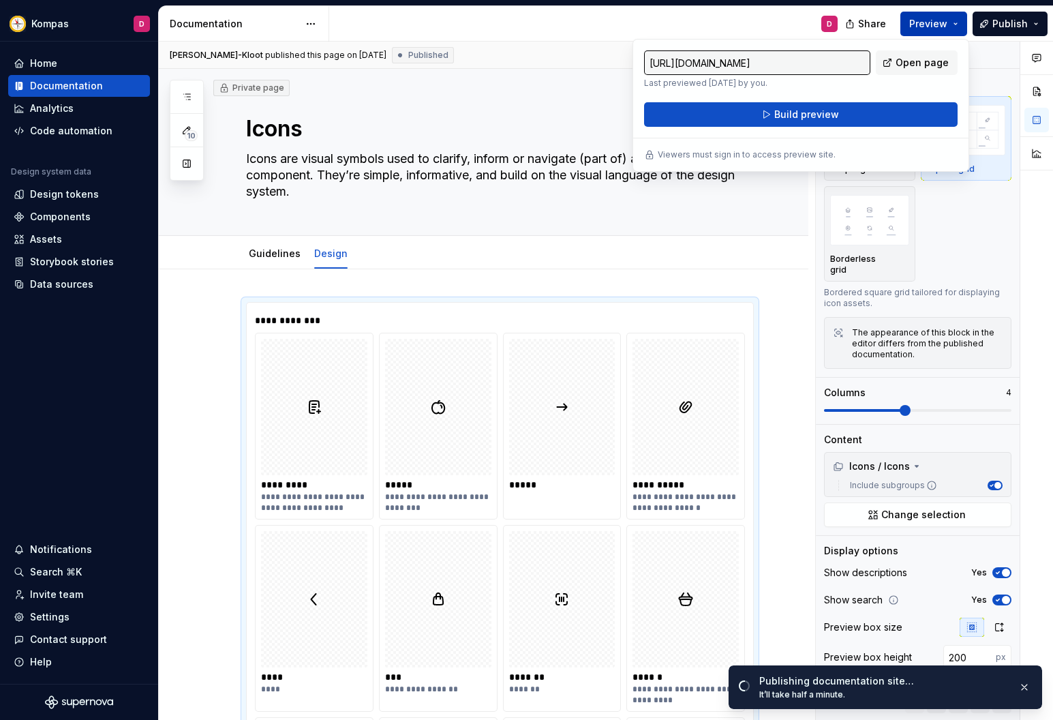
click at [954, 27] on button "Preview" at bounding box center [933, 24] width 67 height 25
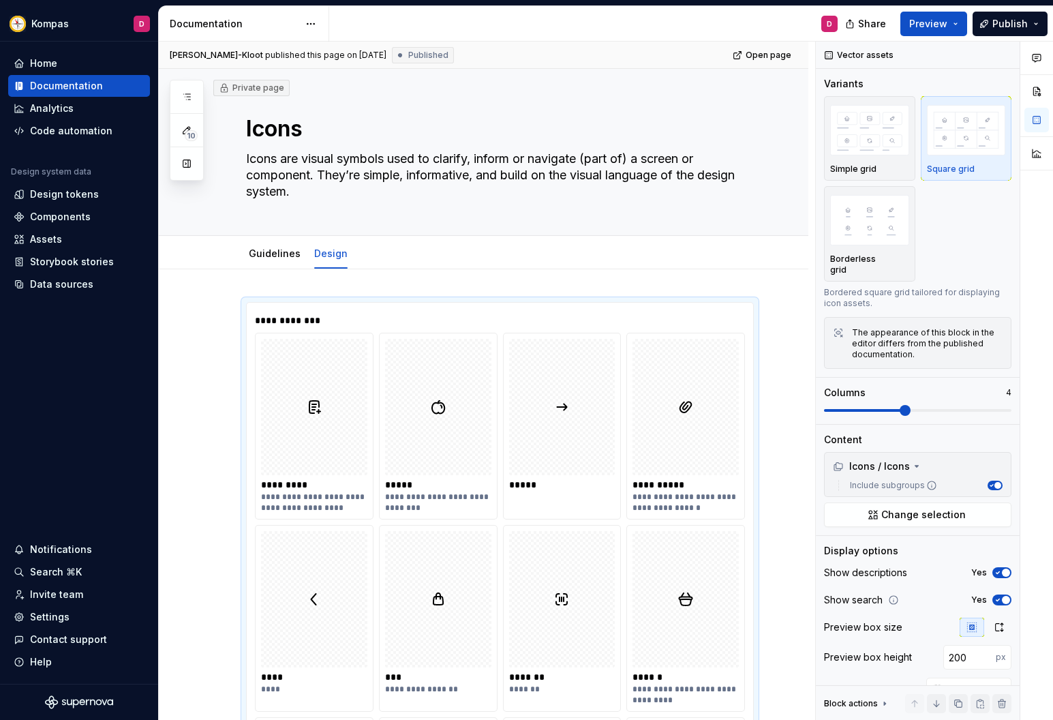
type textarea "*"
